Goal: Transaction & Acquisition: Purchase product/service

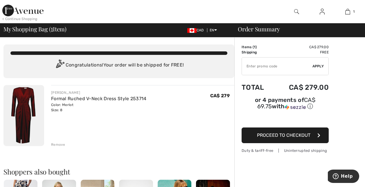
click at [297, 132] on span "Proceed to Checkout" at bounding box center [283, 135] width 53 height 6
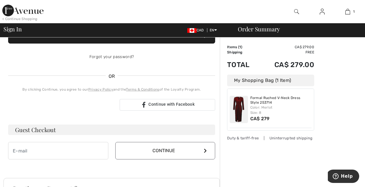
scroll to position [96, 0]
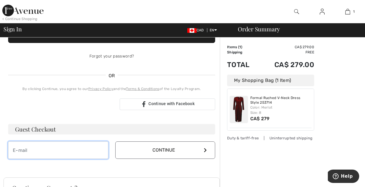
click at [77, 150] on input "email" at bounding box center [58, 149] width 100 height 17
type input "kmjmullen@gmail.com"
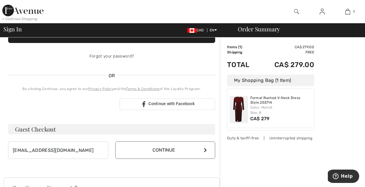
click at [156, 147] on button "Continue" at bounding box center [165, 149] width 100 height 17
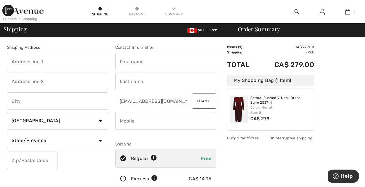
click at [65, 62] on input "text" at bounding box center [57, 61] width 101 height 17
type input "6825 SW 52nd Ave"
type input "[GEOGRAPHIC_DATA]"
click at [87, 122] on select "Country Canada United States Afghanistan Aland Islands Albania Algeria American…" at bounding box center [57, 120] width 101 height 17
select select "US"
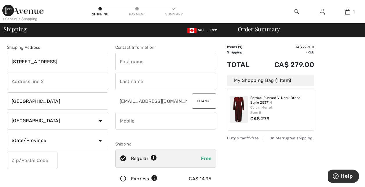
click at [7, 112] on select "Country Canada United States Afghanistan Aland Islands Albania Algeria American…" at bounding box center [57, 120] width 101 height 17
click at [58, 143] on select "State/Province Alabama Alaska American Samoa Arizona Arkansas California Colora…" at bounding box center [57, 140] width 101 height 17
select select "OR"
click at [7, 132] on select "State/Province Alabama Alaska American Samoa Arizona Arkansas California Colora…" at bounding box center [57, 140] width 101 height 17
click at [37, 167] on input "text" at bounding box center [32, 160] width 51 height 17
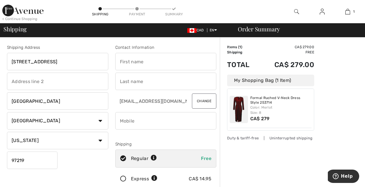
type input "97219"
click at [156, 54] on input "text" at bounding box center [165, 61] width 101 height 17
click at [154, 62] on input "text" at bounding box center [165, 61] width 101 height 17
type input "Karen"
type input "Mullen"
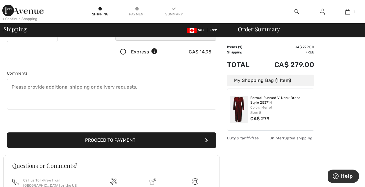
scroll to position [127, 0]
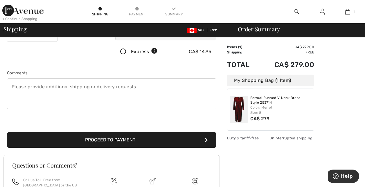
type input "13149108513"
click at [105, 141] on button "Proceed to Payment" at bounding box center [111, 140] width 209 height 16
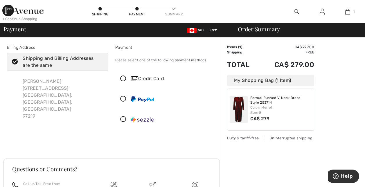
click at [124, 79] on icon at bounding box center [123, 79] width 15 height 6
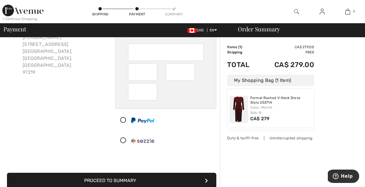
scroll to position [44, 0]
click at [112, 179] on button "Proceed to Summary" at bounding box center [111, 181] width 209 height 16
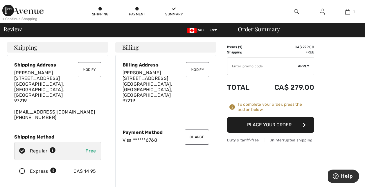
click at [266, 123] on button "Place Your Order" at bounding box center [270, 125] width 87 height 16
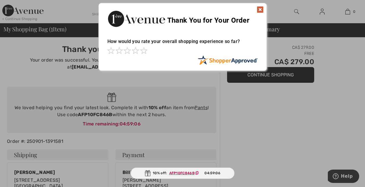
click at [265, 8] on div "Thank You for Your Order" at bounding box center [183, 18] width 168 height 30
click at [260, 9] on img at bounding box center [260, 9] width 7 height 7
